Goal: Ask a question

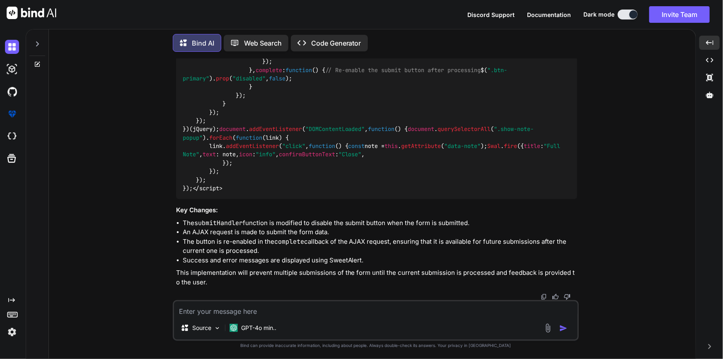
scroll to position [6426, 0]
click at [300, 312] on textarea at bounding box center [376, 308] width 404 height 15
paste textarea "<form class="forms-sample" method="POST" action="{{ route('[DOMAIN_NAME]') }}" …"
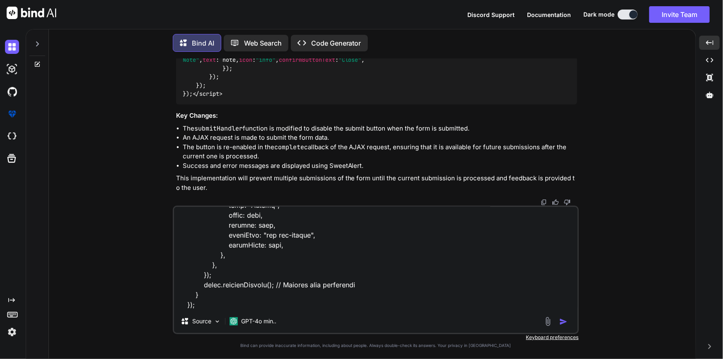
scroll to position [6520, 0]
click at [297, 304] on textarea at bounding box center [376, 258] width 404 height 103
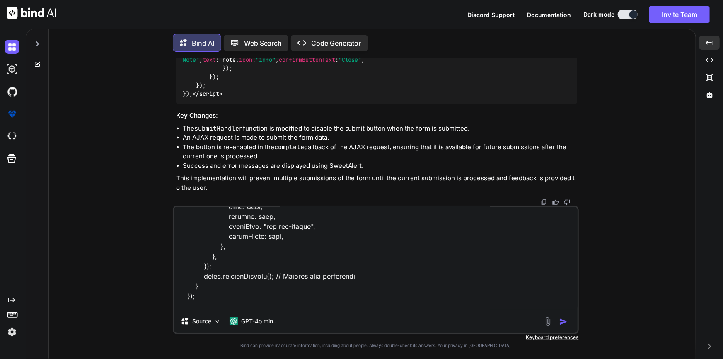
scroll to position [278, 0]
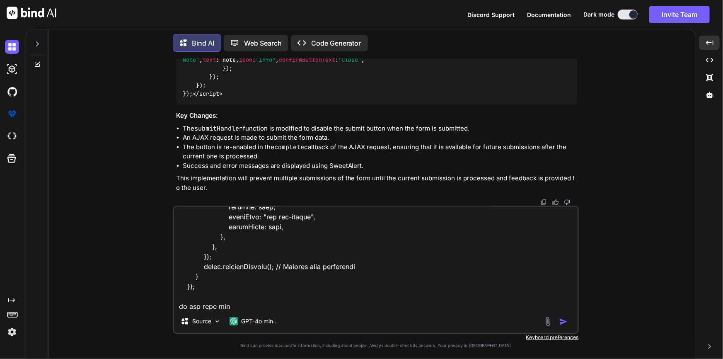
type textarea "<form class="forms-sample" method="POST" action="{{ route('[DOMAIN_NAME]') }}" …"
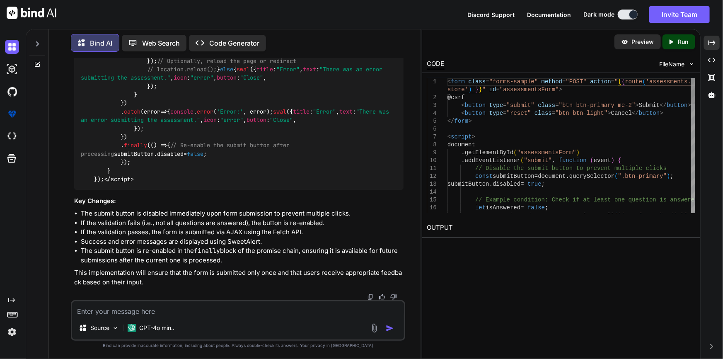
scroll to position [7056, 0]
drag, startPoint x: 710, startPoint y: 46, endPoint x: 687, endPoint y: 48, distance: 23.4
click at [710, 45] on icon "Created with Pixso." at bounding box center [711, 42] width 7 height 7
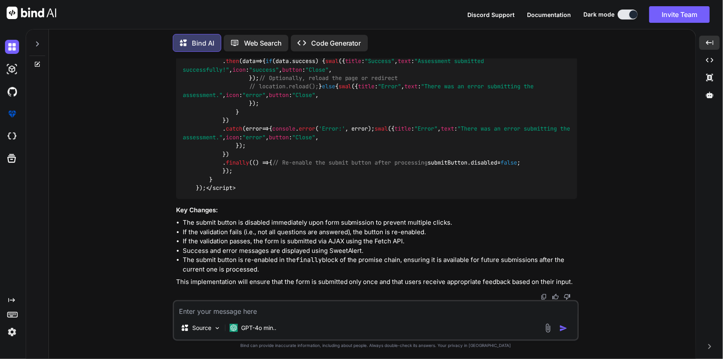
scroll to position [6724, 0]
click at [414, 317] on div "Source GPT-4o min.." at bounding box center [376, 320] width 406 height 41
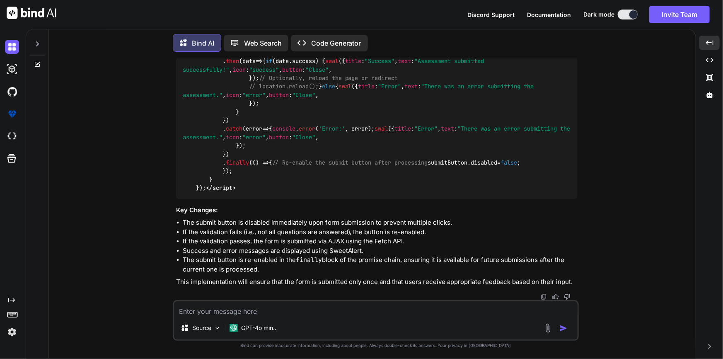
scroll to position [6912, 0]
click at [273, 308] on textarea at bounding box center [376, 308] width 404 height 15
paste textarea "<form class="forms-sample" method="POST" action="{{ route('[DOMAIN_NAME]') }}" …"
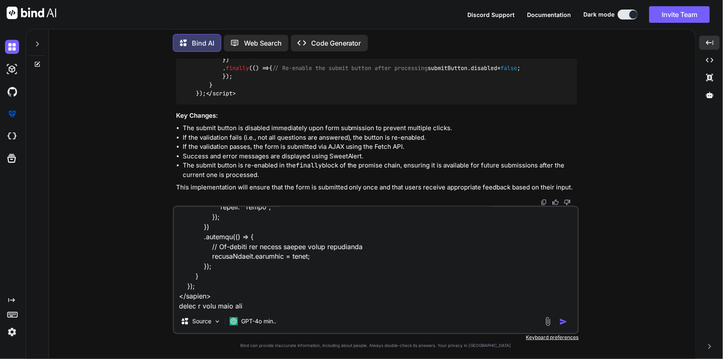
scroll to position [6724, 0]
click at [320, 300] on textarea at bounding box center [376, 258] width 404 height 103
click at [285, 307] on textarea at bounding box center [376, 258] width 404 height 103
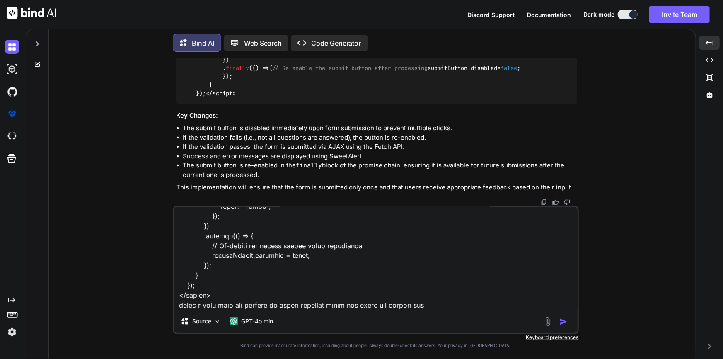
type textarea "<form class="forms-sample" method="POST" action="{{ route('[DOMAIN_NAME]') }}" …"
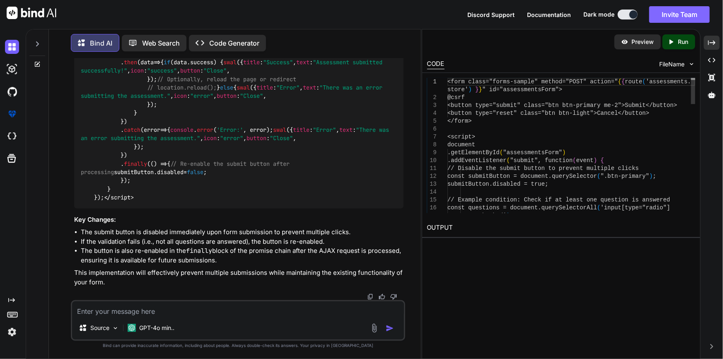
scroll to position [7848, 0]
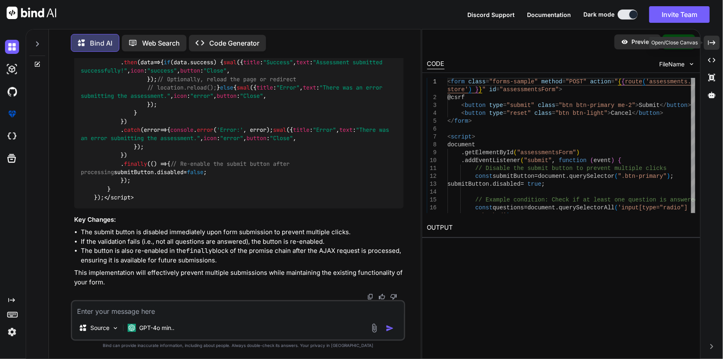
click at [715, 41] on icon "Created with Pixso." at bounding box center [711, 42] width 7 height 7
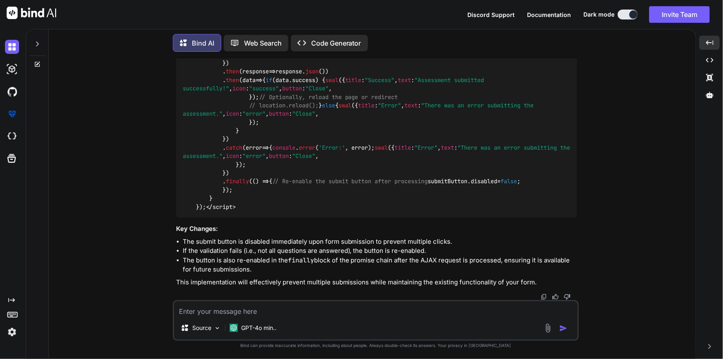
scroll to position [8469, 0]
click at [278, 310] on textarea at bounding box center [376, 308] width 404 height 15
paste textarea "public function store(Request $request) { try { $data =$request->except('_token…"
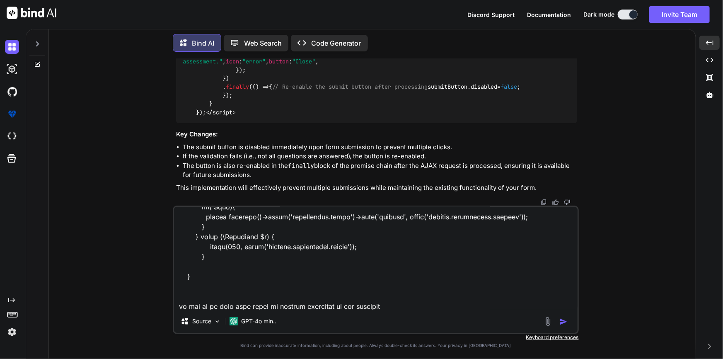
scroll to position [288, 0]
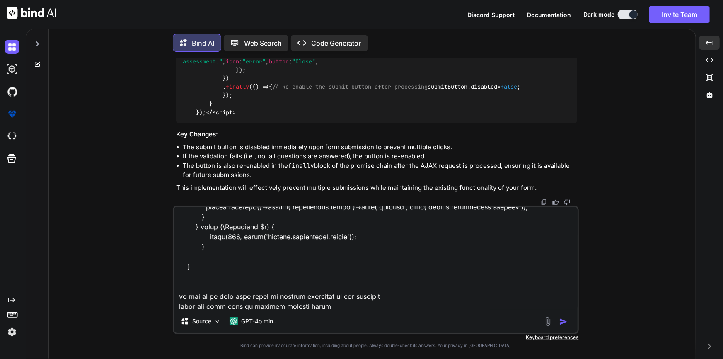
type textarea "public function store(Request $request) { try { $data =$request->except('_token…"
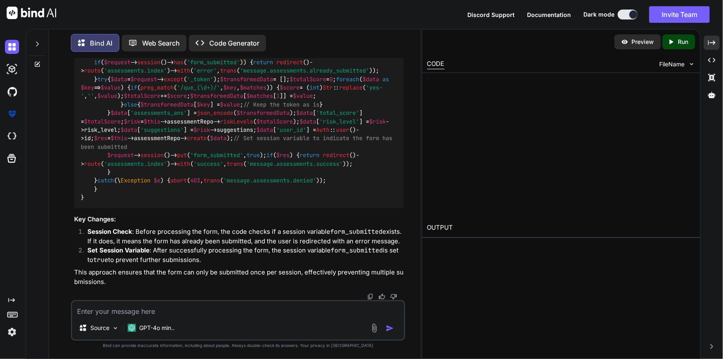
scroll to position [9087, 0]
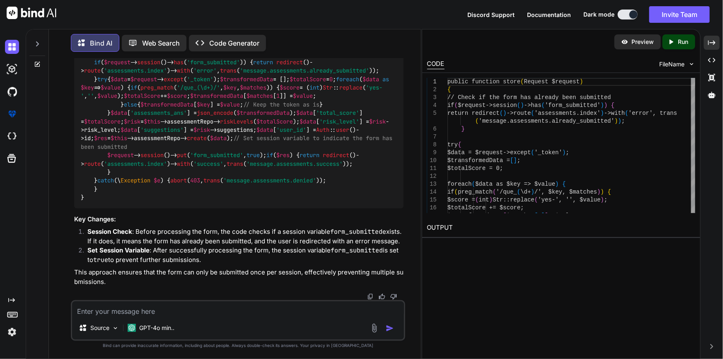
click at [713, 34] on div "Bind AI Web Search Created with Pixso. Code Generator You Bind AI To prevent mu…" at bounding box center [374, 194] width 697 height 330
click at [713, 40] on icon "Created with Pixso." at bounding box center [711, 42] width 7 height 7
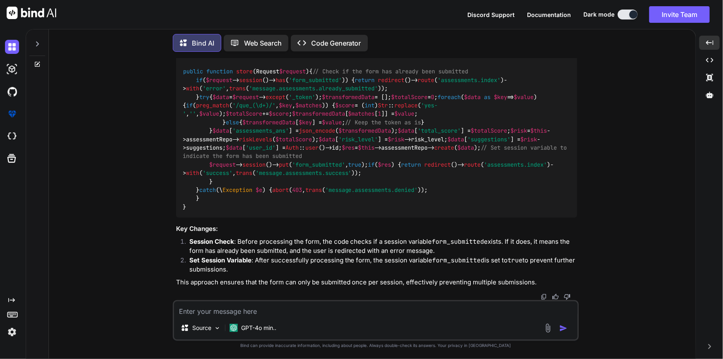
scroll to position [8732, 0]
click at [557, 57] on img at bounding box center [556, 54] width 7 height 7
click at [257, 309] on textarea at bounding box center [376, 308] width 404 height 15
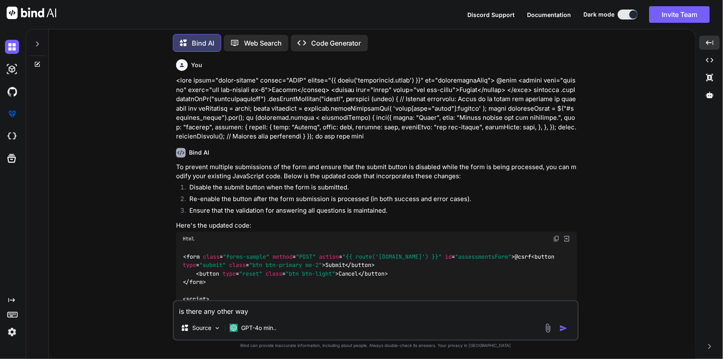
scroll to position [3534, 0]
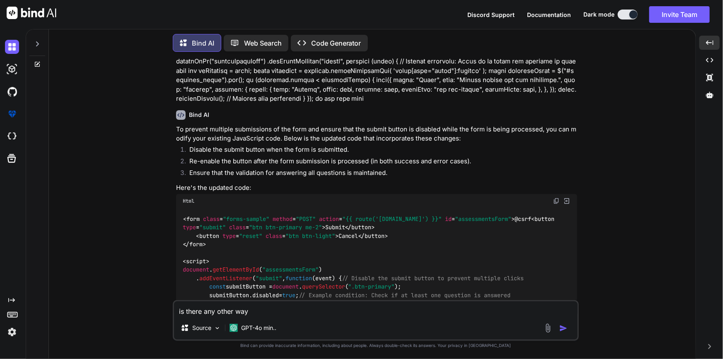
drag, startPoint x: 174, startPoint y: 166, endPoint x: 381, endPoint y: 156, distance: 207.4
click at [381, 156] on div "You Bind AI To prevent multiple submissions when the submit button is clicked m…" at bounding box center [376, 208] width 406 height 300
copy p "untill the success message is shoing make it disabed after enable it"
click at [297, 313] on textarea "is there any other way" at bounding box center [376, 308] width 404 height 15
paste textarea "untill the success message is shoing make it disabed after enable it"
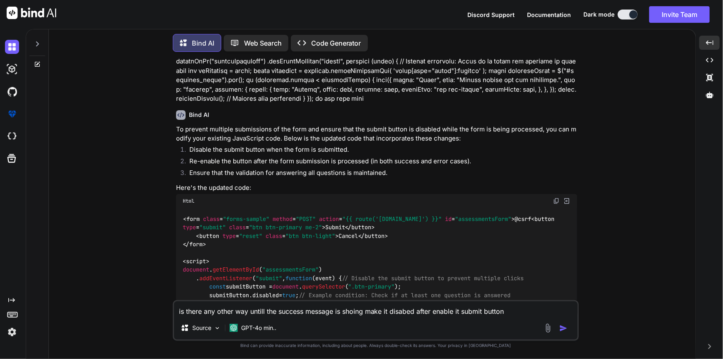
type textarea "is there any other way untill the success message is shoing make it disabed aft…"
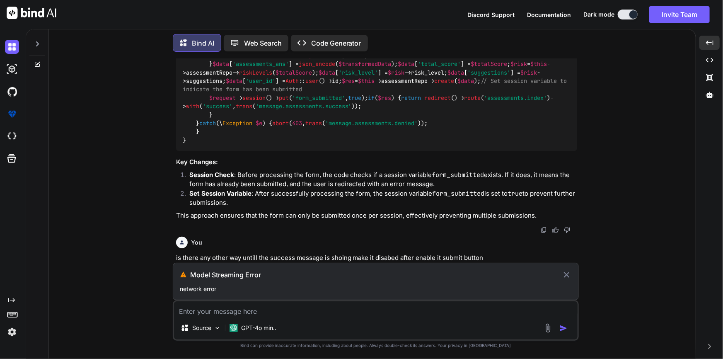
scroll to position [8685, 0]
click at [425, 320] on div "Source GPT-4o min.." at bounding box center [376, 329] width 404 height 20
click at [563, 274] on icon at bounding box center [567, 275] width 10 height 10
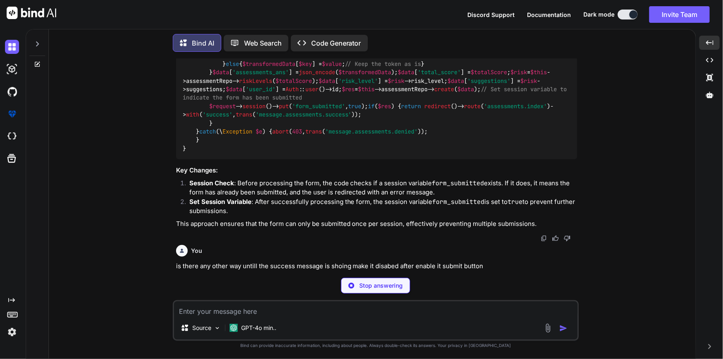
scroll to position [9129, 0]
click at [358, 285] on div "Stop answering" at bounding box center [375, 286] width 69 height 16
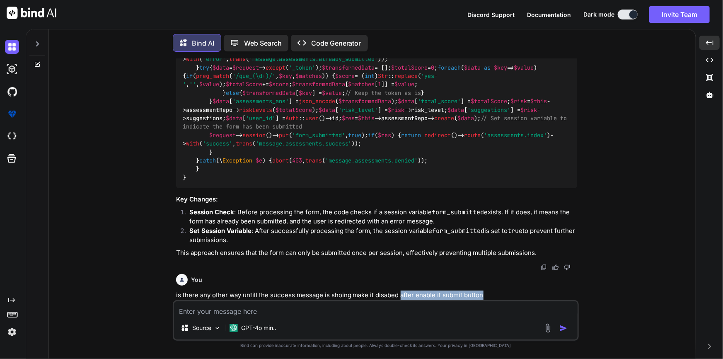
scroll to position [9100, 0]
drag, startPoint x: 519, startPoint y: 294, endPoint x: 171, endPoint y: 299, distance: 348.1
click at [171, 299] on div "You Bind AI To prevent multiple submissions when the submit button is clicked m…" at bounding box center [376, 208] width 640 height 300
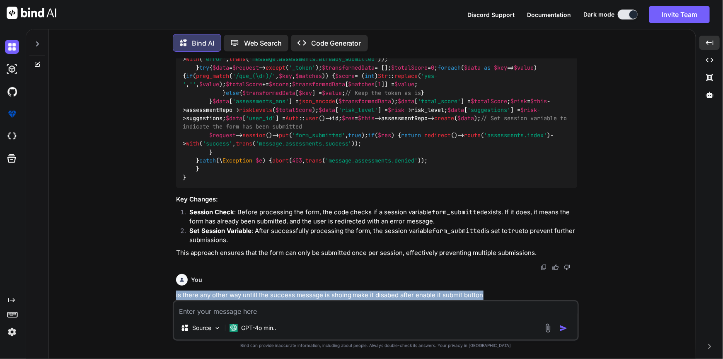
drag, startPoint x: 173, startPoint y: 294, endPoint x: 496, endPoint y: 294, distance: 322.8
click at [496, 294] on div "You Bind AI To prevent multiple submissions when the submit button is clicked m…" at bounding box center [376, 208] width 406 height 300
copy p "is there any other way untill the success message is shoing make it disabed aft…"
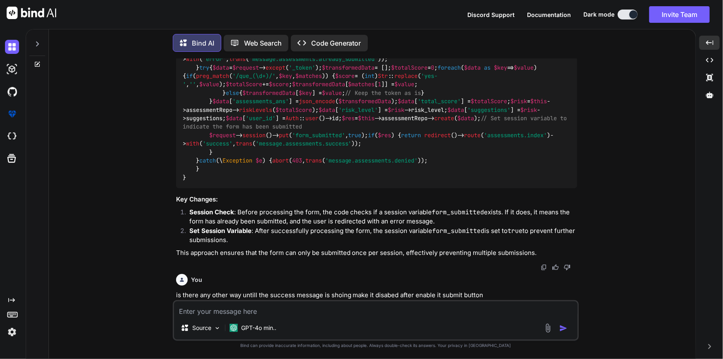
click at [433, 312] on textarea at bounding box center [376, 308] width 404 height 15
paste textarea "is there any other way untill the success message is shoing make it disabed aft…"
type textarea "is there any other way untill the success message is shoing make it disabed aft…"
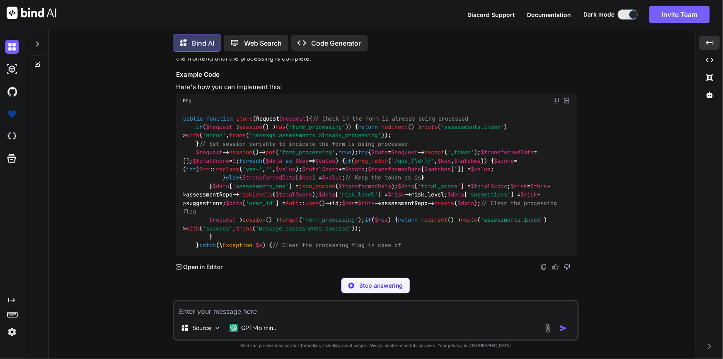
scroll to position [9663, 0]
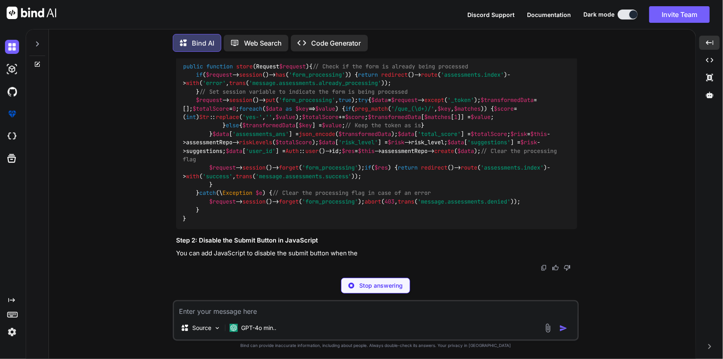
click at [258, 313] on textarea at bounding box center [376, 308] width 404 height 15
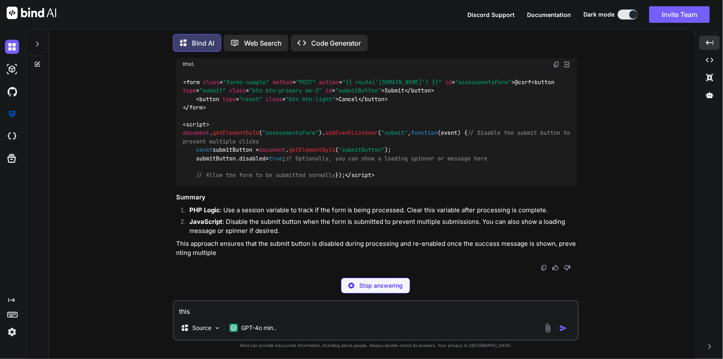
scroll to position [10076, 0]
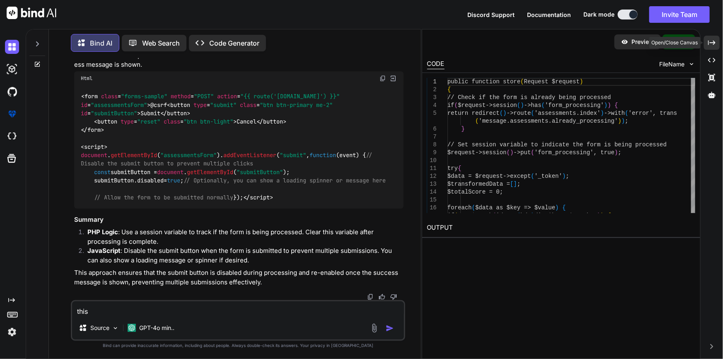
click at [707, 41] on div "Created with Pixso." at bounding box center [712, 43] width 16 height 14
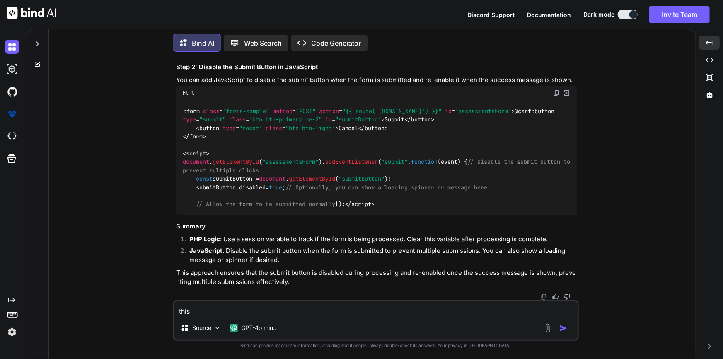
scroll to position [9939, 0]
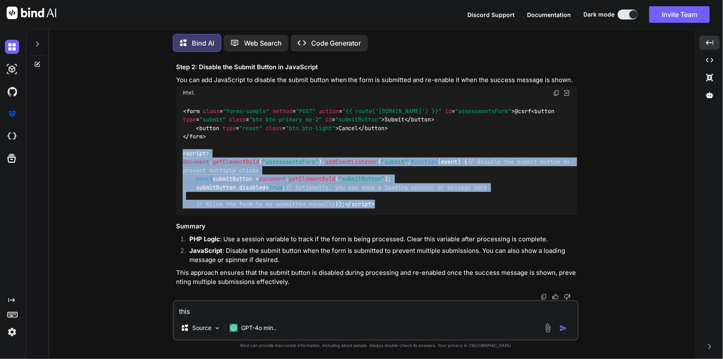
drag, startPoint x: 183, startPoint y: 121, endPoint x: 226, endPoint y: 205, distance: 94.9
click at [226, 205] on div "< form class = "forms-sample" method = "POST" action = "{{ route('[DOMAIN_NAME]…" at bounding box center [376, 157] width 401 height 115
copy code "< script > document . getElementById ( "assessmentsForm" ). addEventListener ( …"
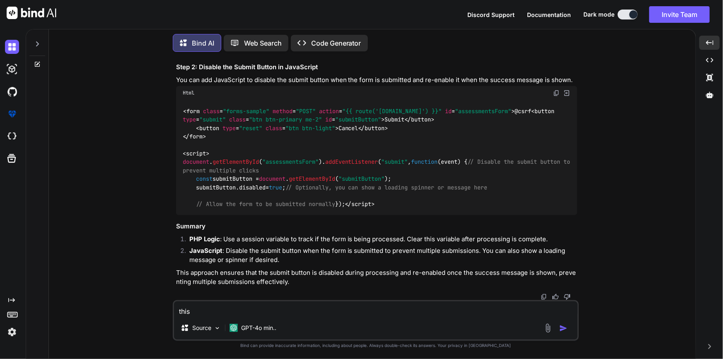
drag, startPoint x: 305, startPoint y: 307, endPoint x: 312, endPoint y: 303, distance: 8.0
click at [305, 307] on textarea "this" at bounding box center [376, 308] width 404 height 15
paste textarea "document.getElementById("assessmentsForm").addEventListener("submit", function …"
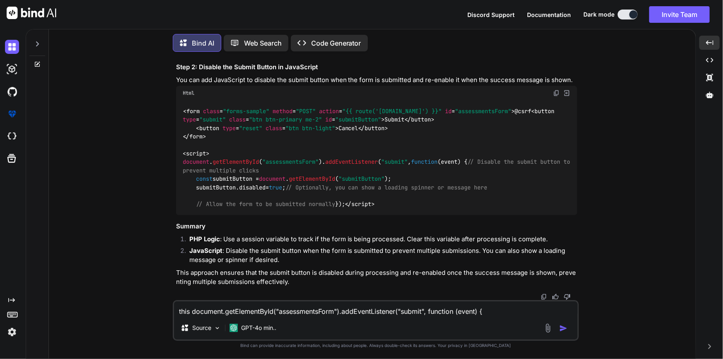
scroll to position [0, 0]
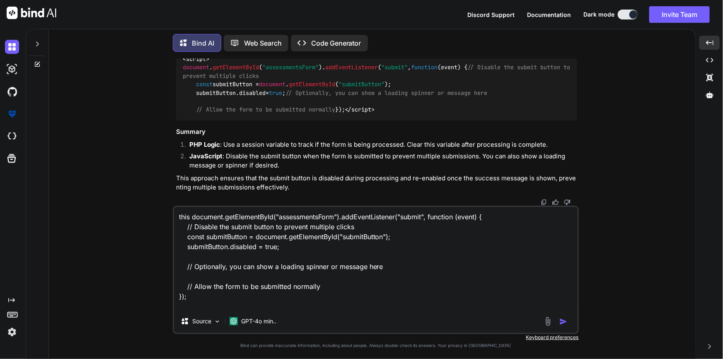
paste textarea
type textarea "document.getElementById("assessmentsForm").addEventListener("submit", function …"
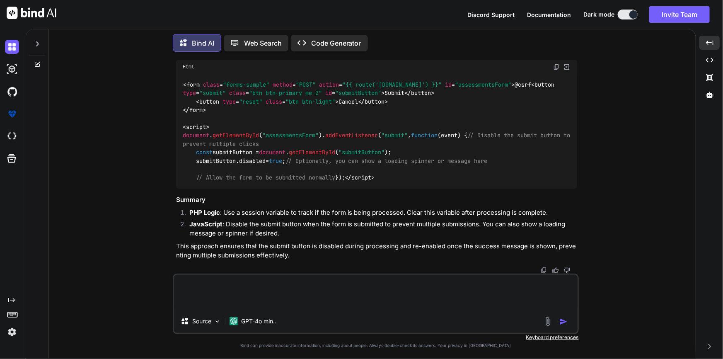
drag, startPoint x: 212, startPoint y: 294, endPoint x: 201, endPoint y: 255, distance: 40.5
click at [201, 255] on div "You Bind AI To prevent multiple submissions when the submit button is clicked m…" at bounding box center [376, 208] width 406 height 300
paste textarea "document.getElementById("assessmentsForm").addEventListener("submit", function …"
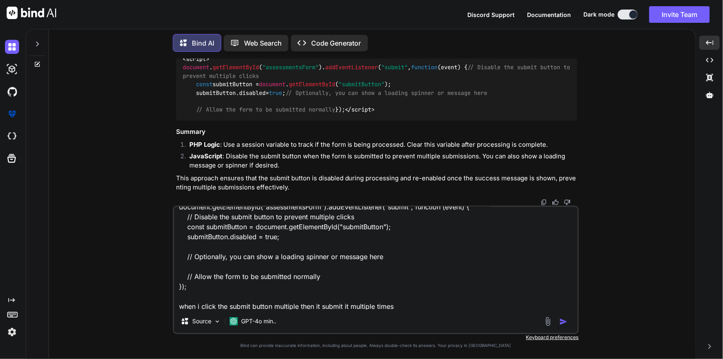
scroll to position [20, 0]
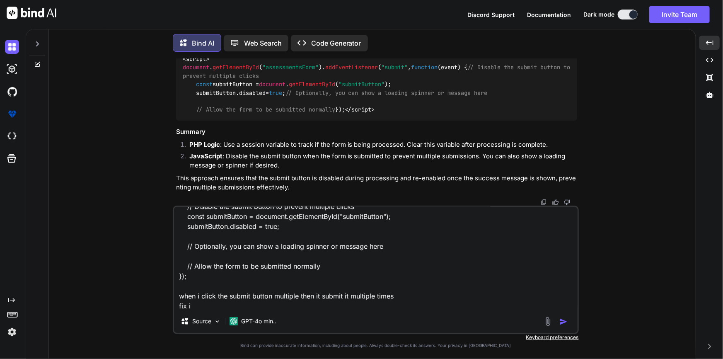
type textarea "document.getElementById("assessmentsForm").addEventListener("submit", function …"
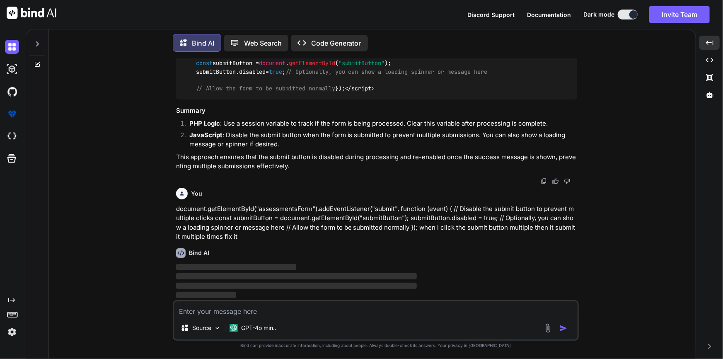
scroll to position [9263, 0]
drag, startPoint x: 179, startPoint y: 161, endPoint x: 484, endPoint y: 160, distance: 304.9
copy p "there any other way untill the success message is shoing make it disabed after …"
drag, startPoint x: 169, startPoint y: 163, endPoint x: 489, endPoint y: 163, distance: 319.9
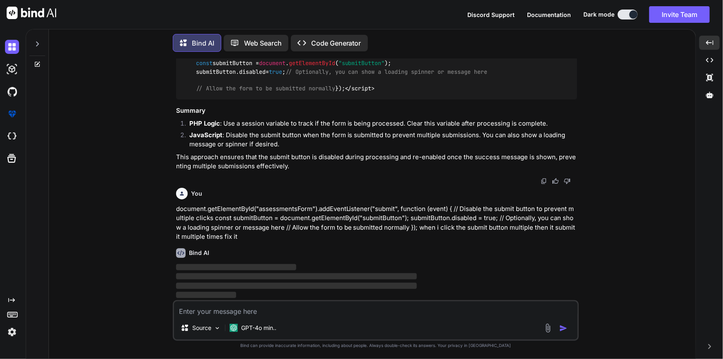
click at [489, 163] on div "You Bind AI To prevent multiple submissions when the submit button is clicked m…" at bounding box center [376, 208] width 640 height 300
copy p "is there any other way untill the success message is shoing make it disabed aft…"
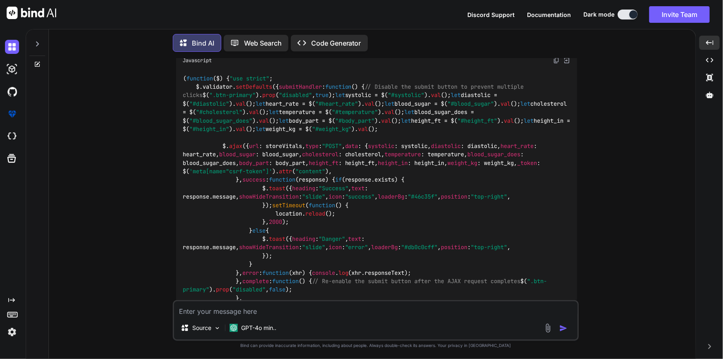
scroll to position [111, 0]
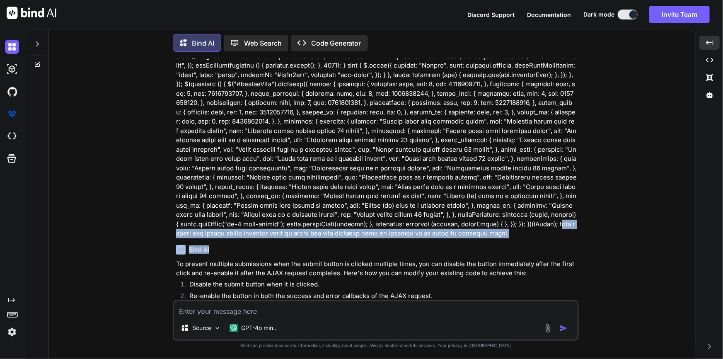
drag, startPoint x: 465, startPoint y: 226, endPoint x: 467, endPoint y: 247, distance: 20.8
click at [467, 247] on div "You Bind AI To prevent multiple submissions when the submit button is clicked m…" at bounding box center [376, 179] width 404 height 242
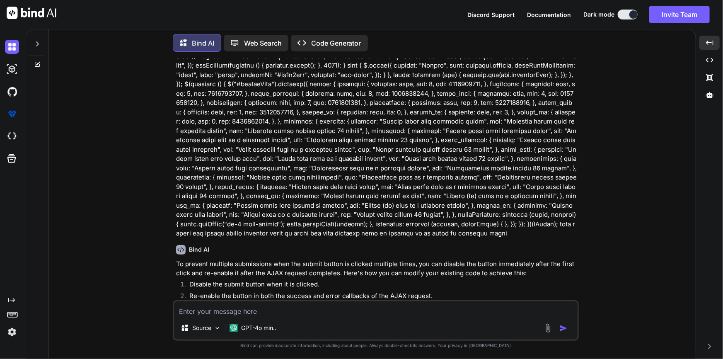
drag, startPoint x: 464, startPoint y: 224, endPoint x: 464, endPoint y: 231, distance: 7.0
click at [464, 231] on p at bounding box center [376, 103] width 401 height 271
copy p "when i click the submit button multiple times it store the data multiple time s…"
